Goal: Information Seeking & Learning: Learn about a topic

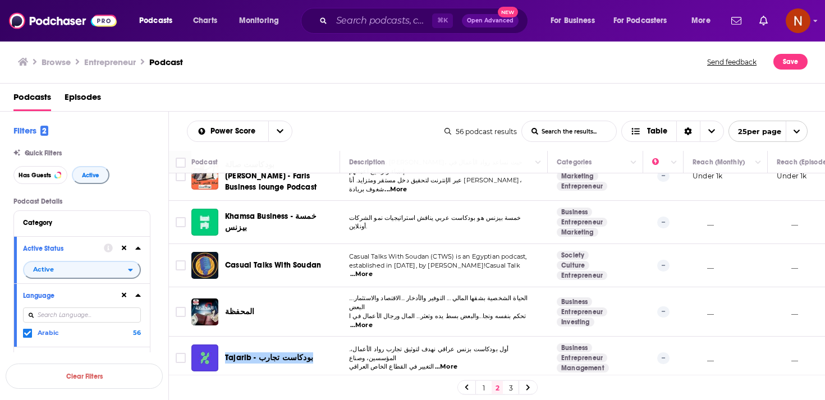
scroll to position [722, 0]
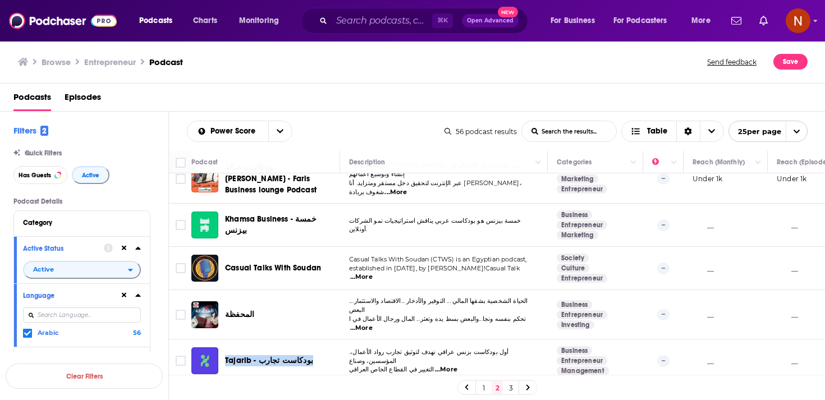
click at [291, 397] on span "نقطة و من أول السطر - Turning The Page" at bounding box center [280, 407] width 111 height 21
